Goal: Task Accomplishment & Management: Manage account settings

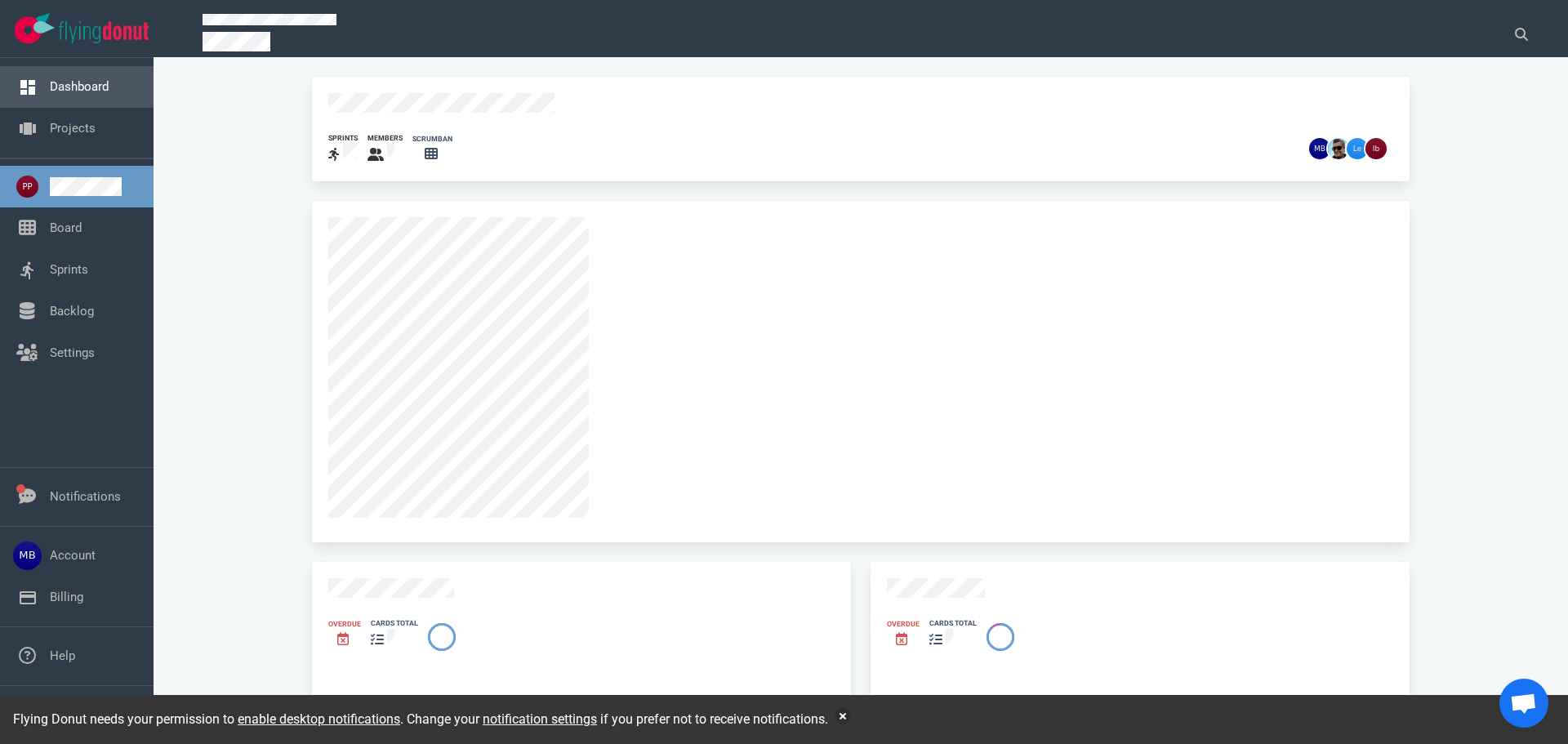
click at [95, 83] on link "Dashboard" at bounding box center [79, 87] width 59 height 15
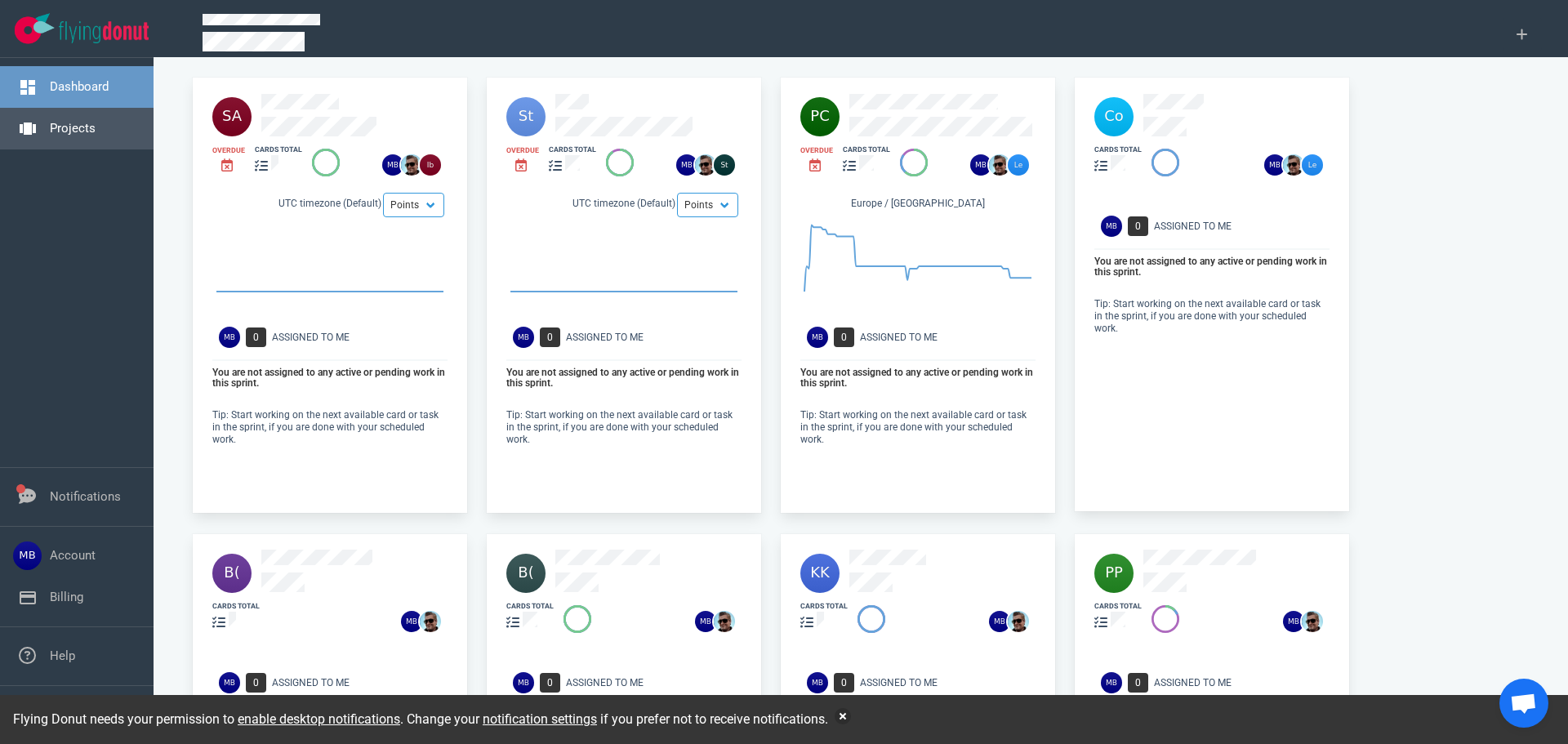
click at [60, 136] on link "Projects" at bounding box center [73, 128] width 46 height 15
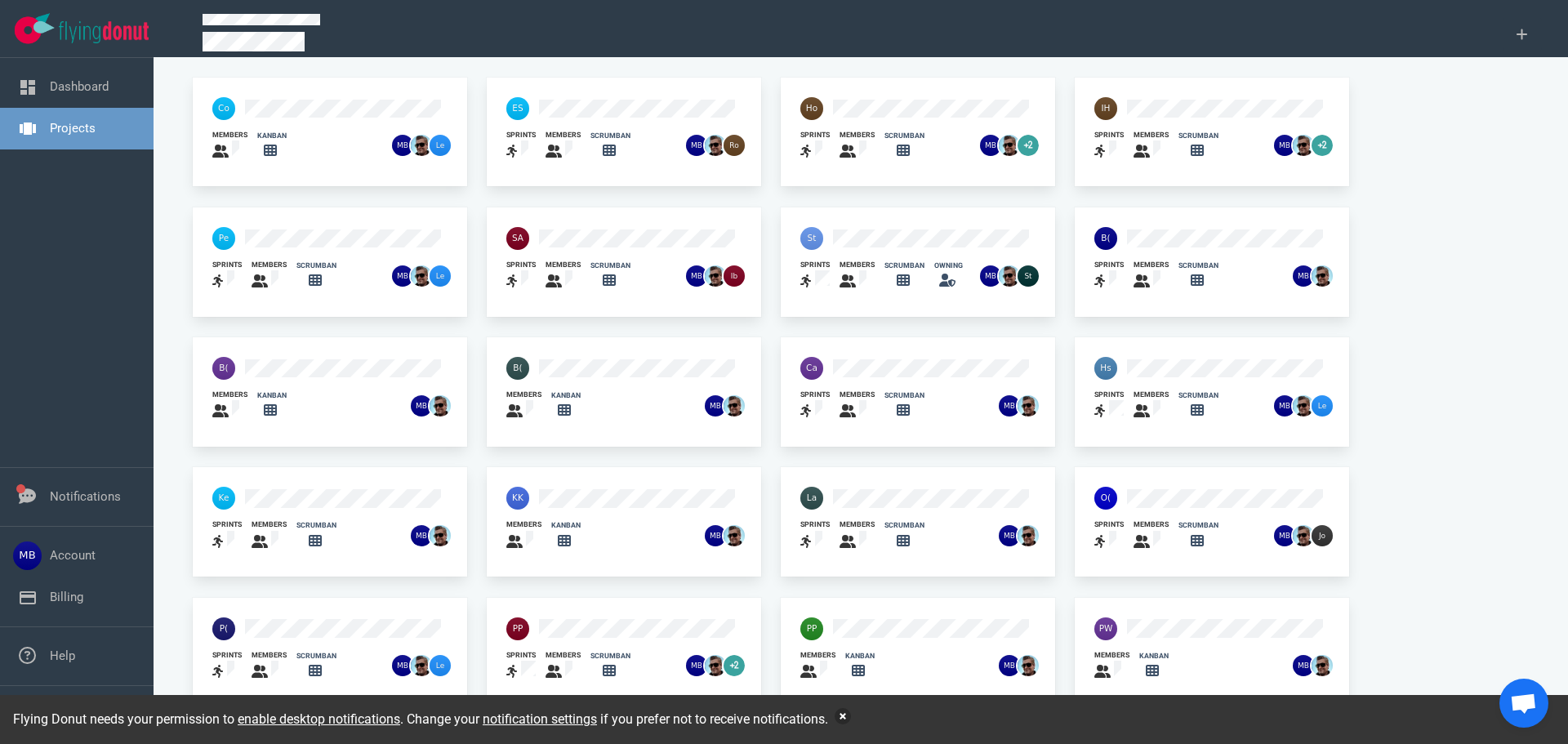
click at [849, 714] on button "button" at bounding box center [843, 716] width 17 height 17
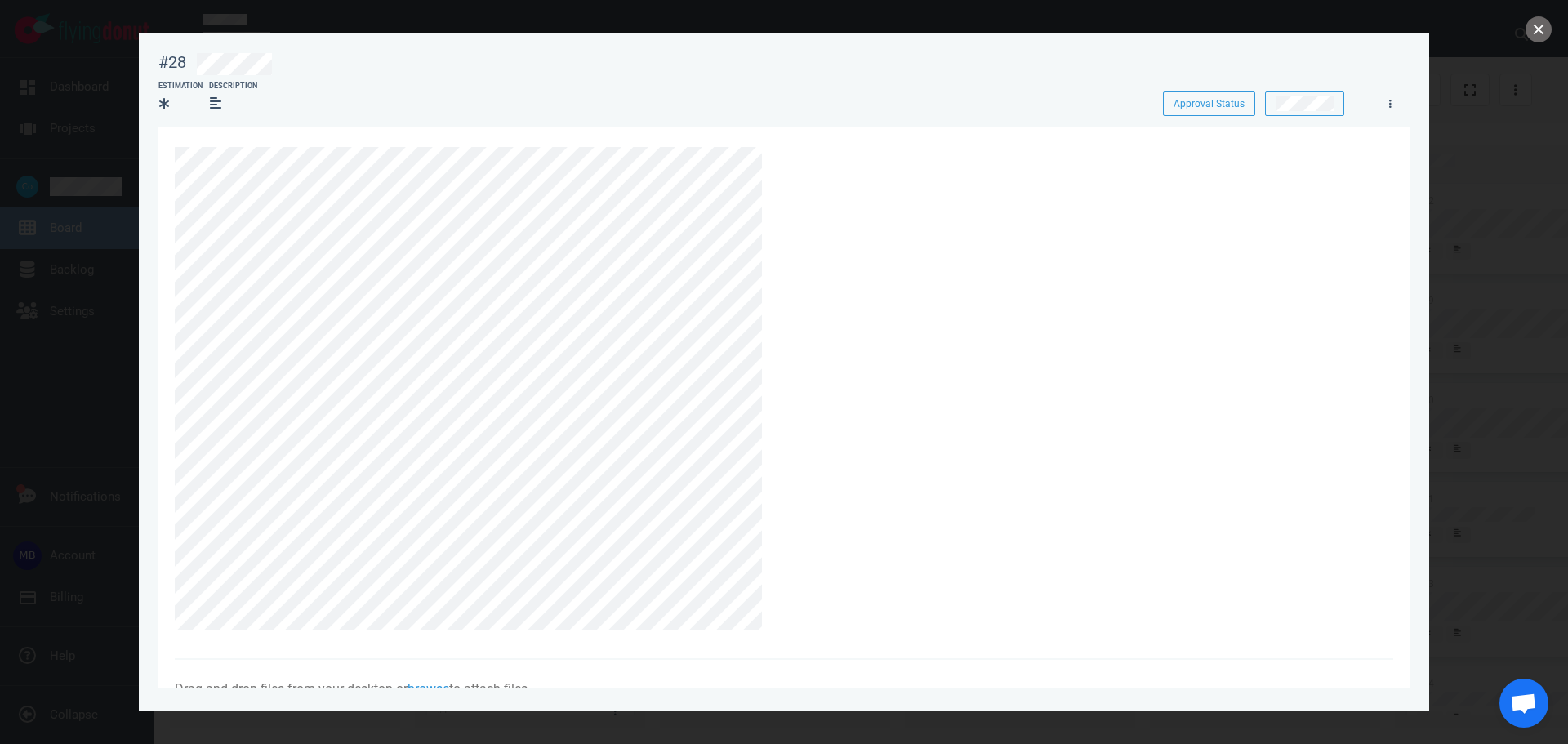
click at [291, 291] on section "Drag and drop files from your desktop or browse to attach files Attach Files Co…" at bounding box center [784, 637] width 1251 height 1020
click at [1531, 30] on button "close" at bounding box center [1539, 30] width 26 height 26
